Goal: Use online tool/utility: Utilize a website feature to perform a specific function

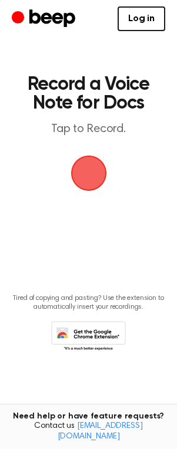
click at [82, 175] on span "button" at bounding box center [88, 173] width 33 height 33
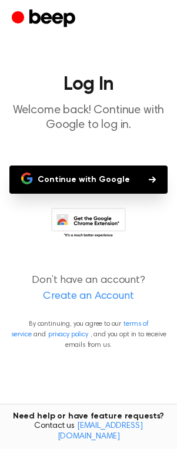
click at [121, 183] on button "Continue with Google" at bounding box center [88, 179] width 158 height 28
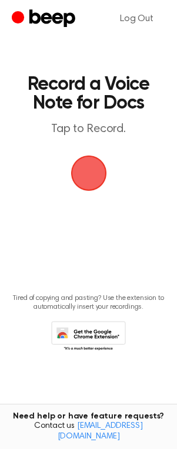
click at [101, 187] on span "button" at bounding box center [88, 173] width 33 height 33
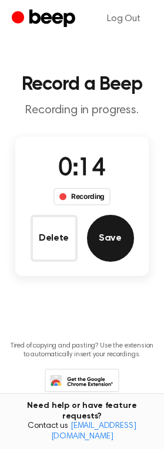
click at [121, 245] on button "Save" at bounding box center [110, 238] width 47 height 47
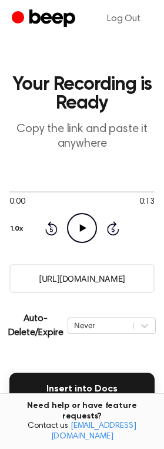
click at [80, 227] on icon at bounding box center [83, 228] width 6 height 8
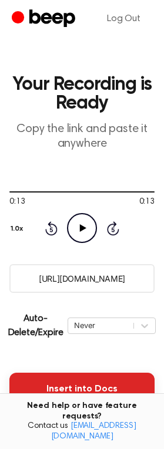
click at [90, 382] on button "Insert into Docs" at bounding box center [81, 389] width 145 height 33
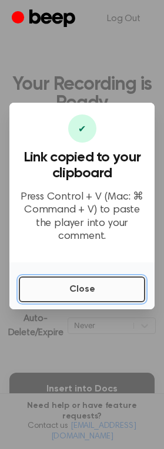
click at [84, 285] on button "Close" at bounding box center [82, 289] width 126 height 26
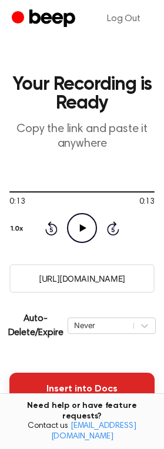
click at [45, 384] on button "Insert into Docs" at bounding box center [81, 389] width 145 height 33
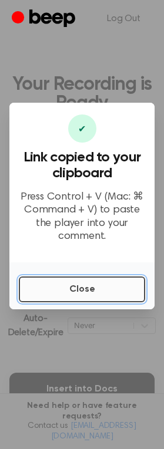
click at [76, 287] on button "Close" at bounding box center [82, 289] width 126 height 26
